Goal: Task Accomplishment & Management: Manage account settings

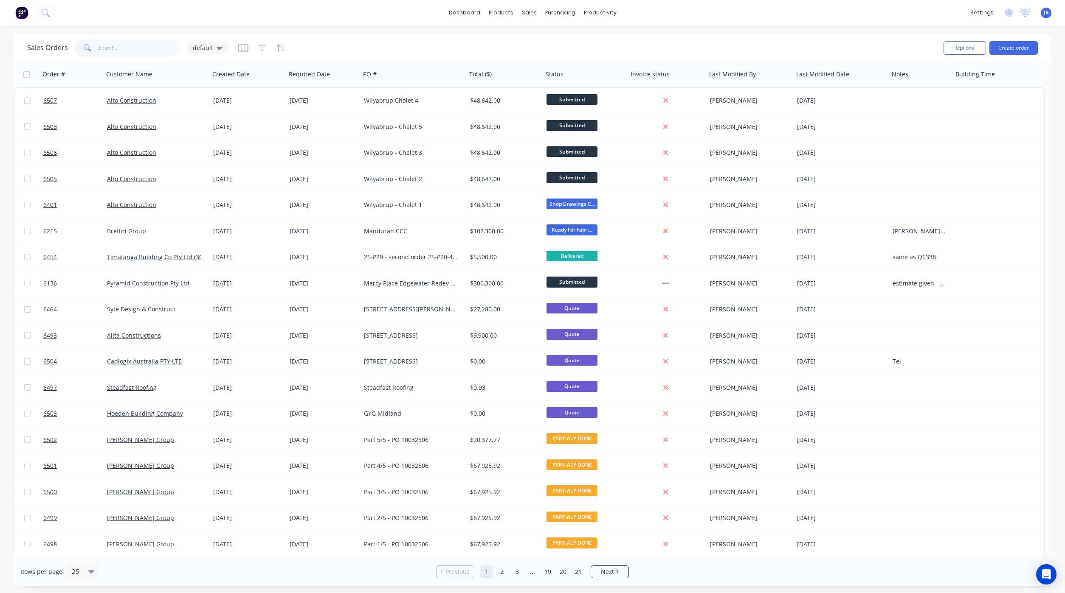
click at [124, 45] on input "text" at bounding box center [139, 47] width 83 height 17
type input "Fleetwood"
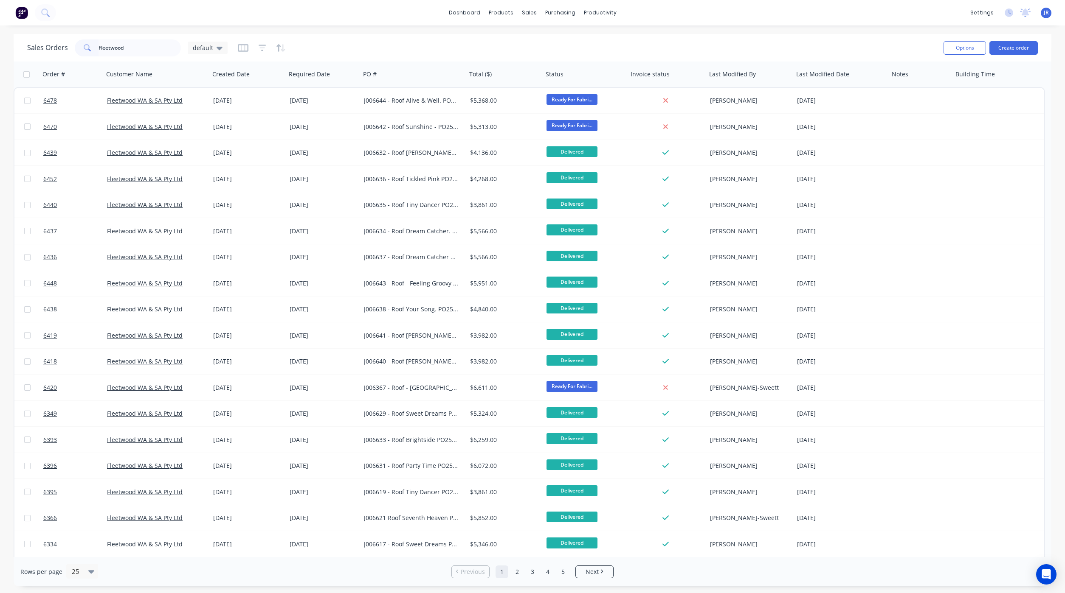
drag, startPoint x: 138, startPoint y: 50, endPoint x: 49, endPoint y: 47, distance: 88.8
click at [51, 46] on div "Sales Orders Fleetwood default" at bounding box center [127, 47] width 200 height 17
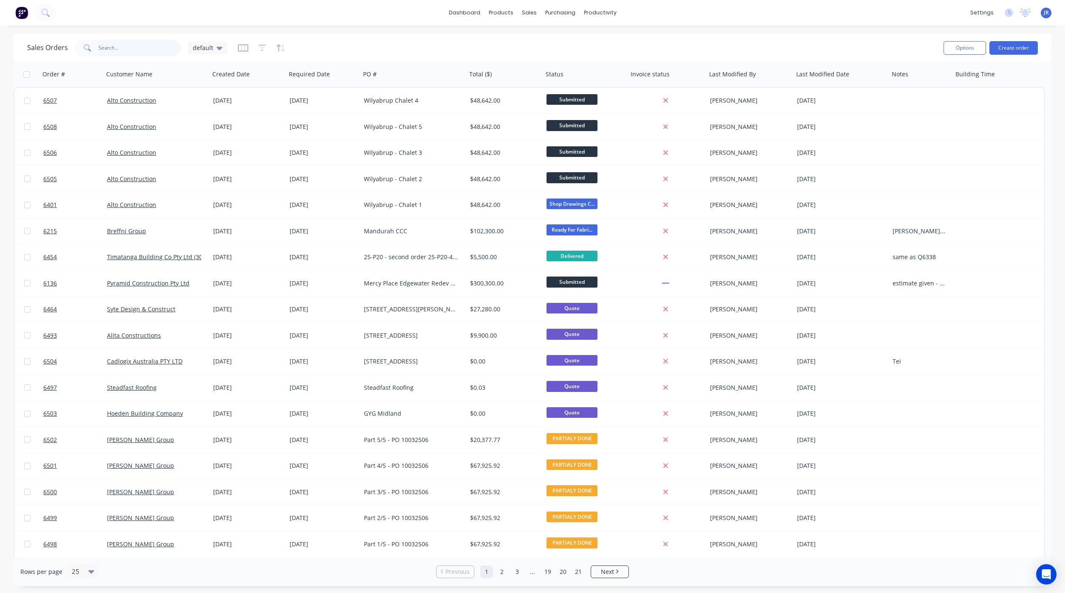
click at [134, 44] on input "text" at bounding box center [139, 47] width 83 height 17
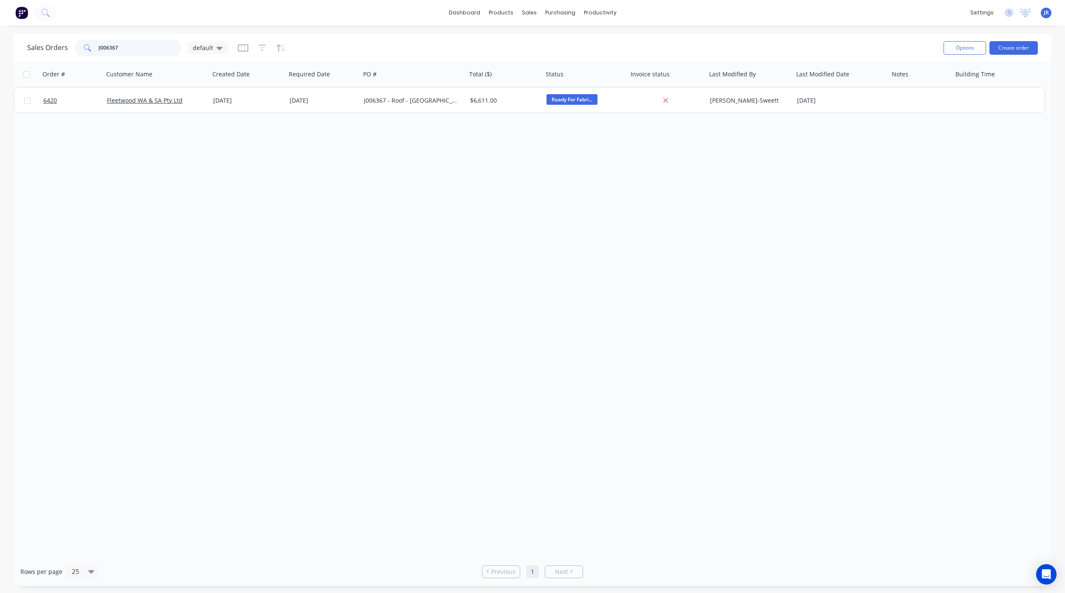
type input "J006367"
click at [611, 37] on div "Workflow" at bounding box center [614, 41] width 25 height 8
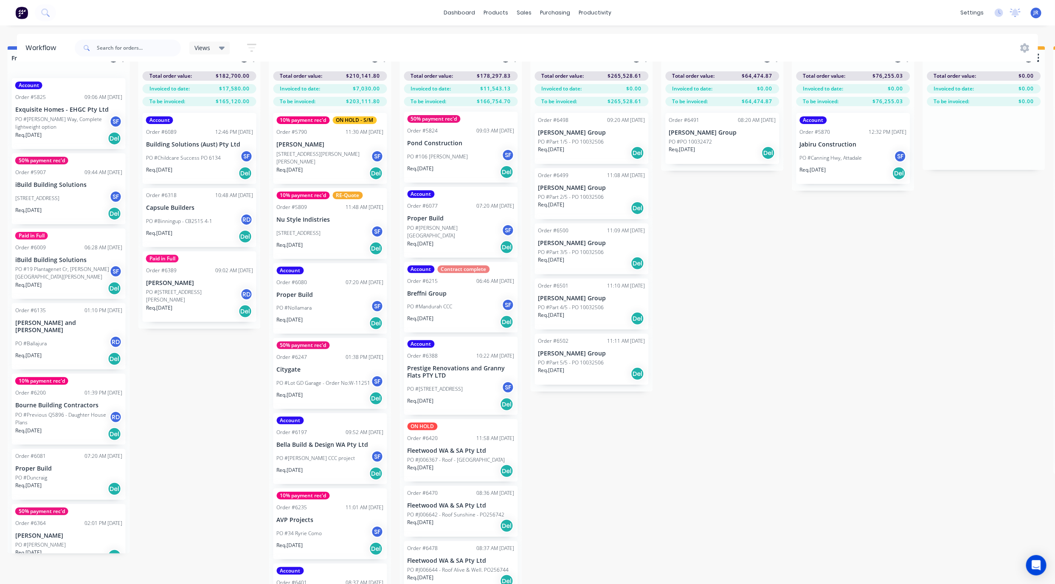
scroll to position [40, 795]
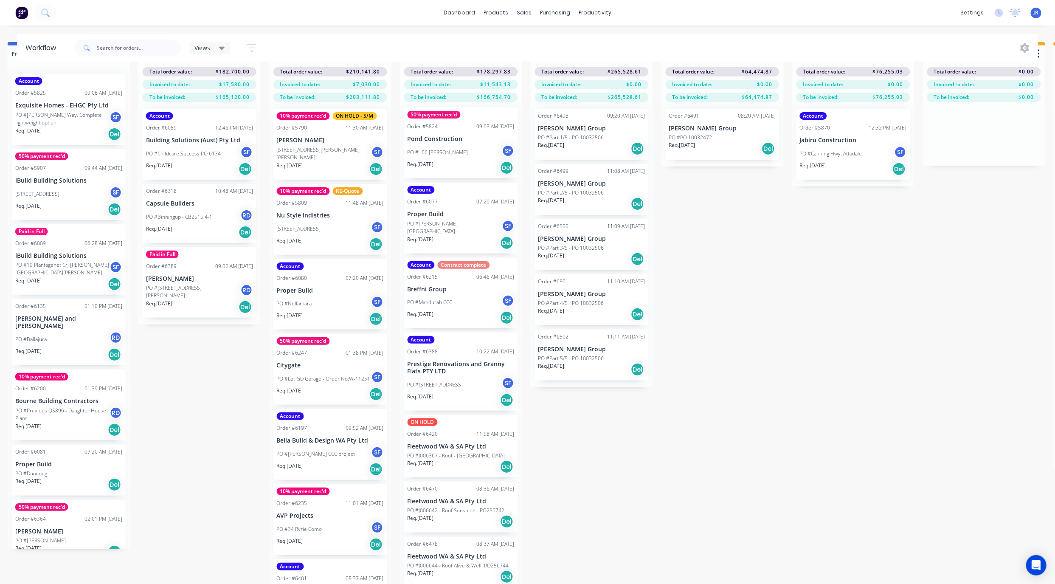
click at [438, 452] on p "PO #J006367 - Roof - [GEOGRAPHIC_DATA]" at bounding box center [457, 456] width 98 height 8
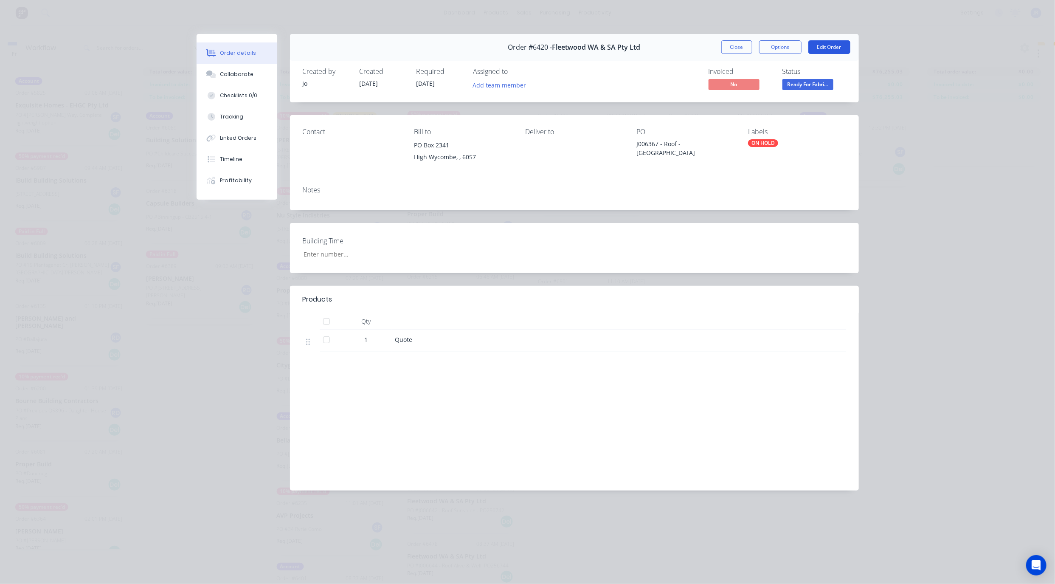
click at [822, 46] on button "Edit Order" at bounding box center [829, 47] width 42 height 14
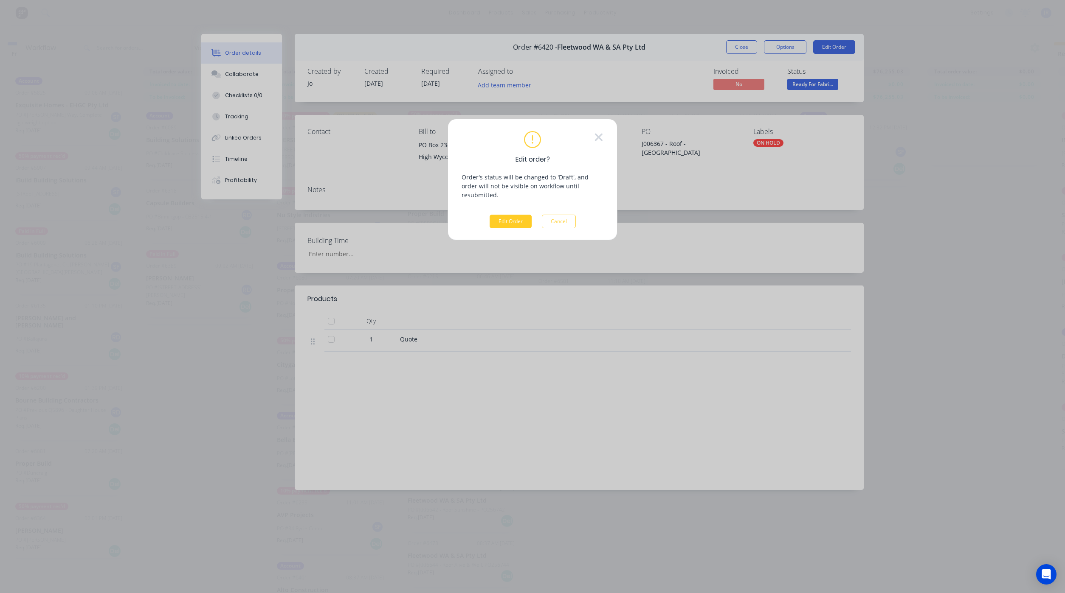
click at [500, 215] on button "Edit Order" at bounding box center [510, 222] width 42 height 14
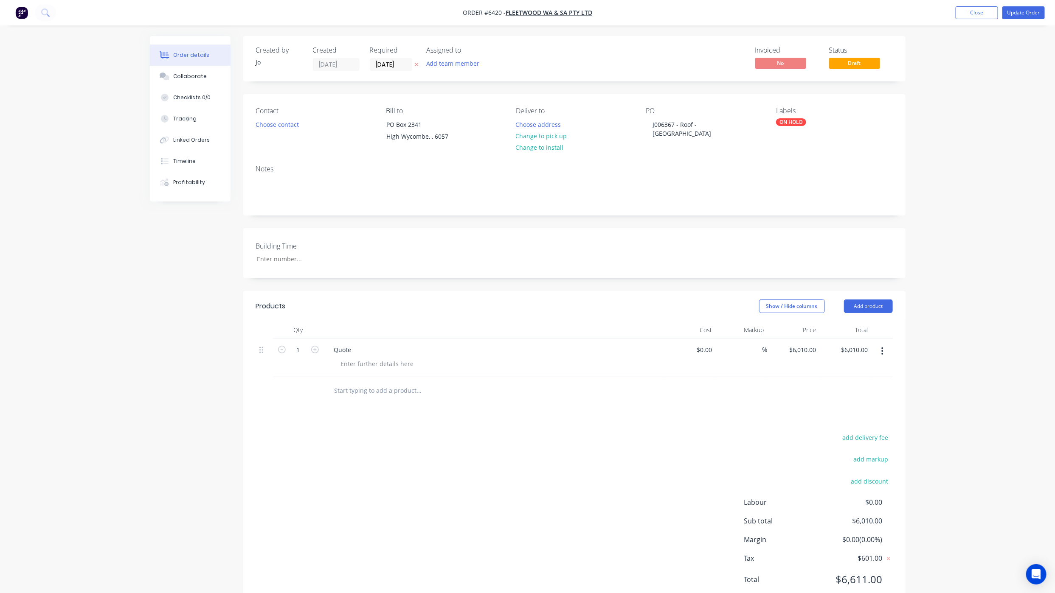
click at [382, 70] on label "[DATE]" at bounding box center [391, 65] width 42 height 14
click at [382, 70] on input "[DATE]" at bounding box center [391, 64] width 42 height 13
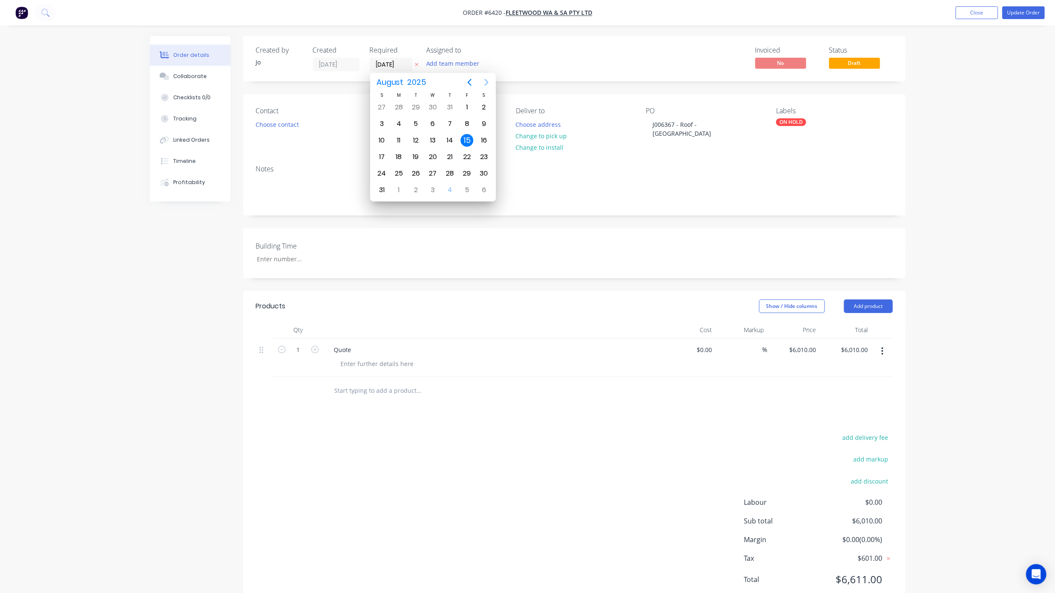
click at [493, 86] on button "Next page" at bounding box center [486, 82] width 17 height 17
click at [432, 129] on div "10" at bounding box center [433, 124] width 13 height 13
type input "[DATE]"
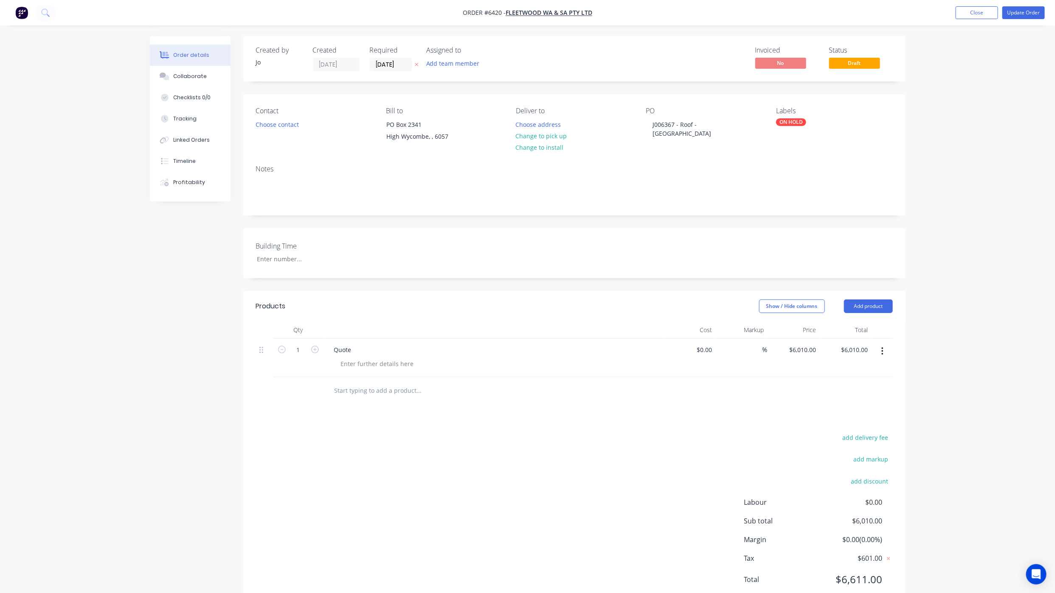
click at [786, 126] on div "ON HOLD" at bounding box center [791, 122] width 30 height 8
click at [794, 200] on div at bounding box center [791, 196] width 17 height 17
click at [1016, 13] on button "Update Order" at bounding box center [1023, 12] width 42 height 13
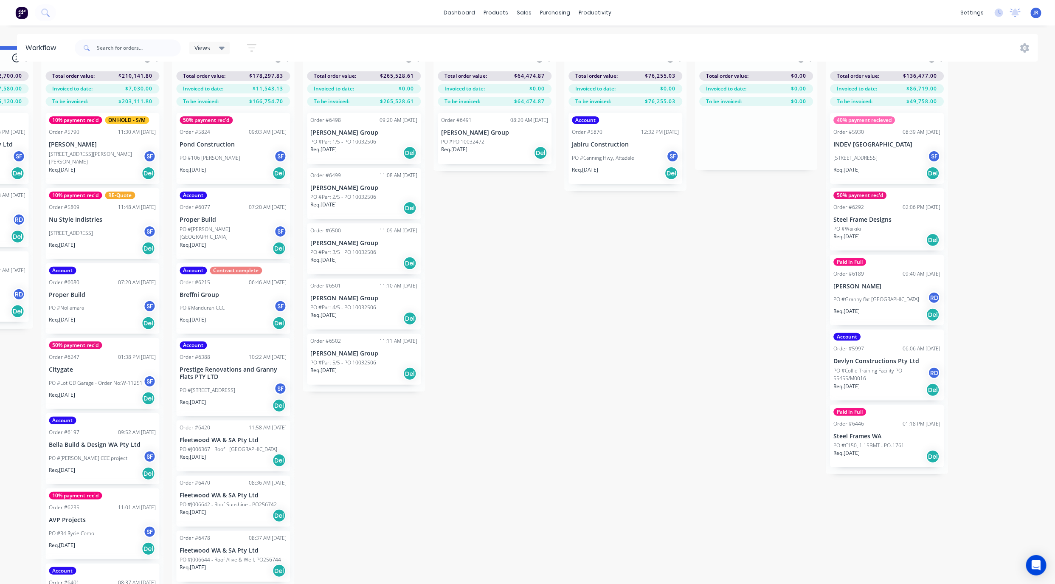
scroll to position [40, 1023]
